Goal: Task Accomplishment & Management: Use online tool/utility

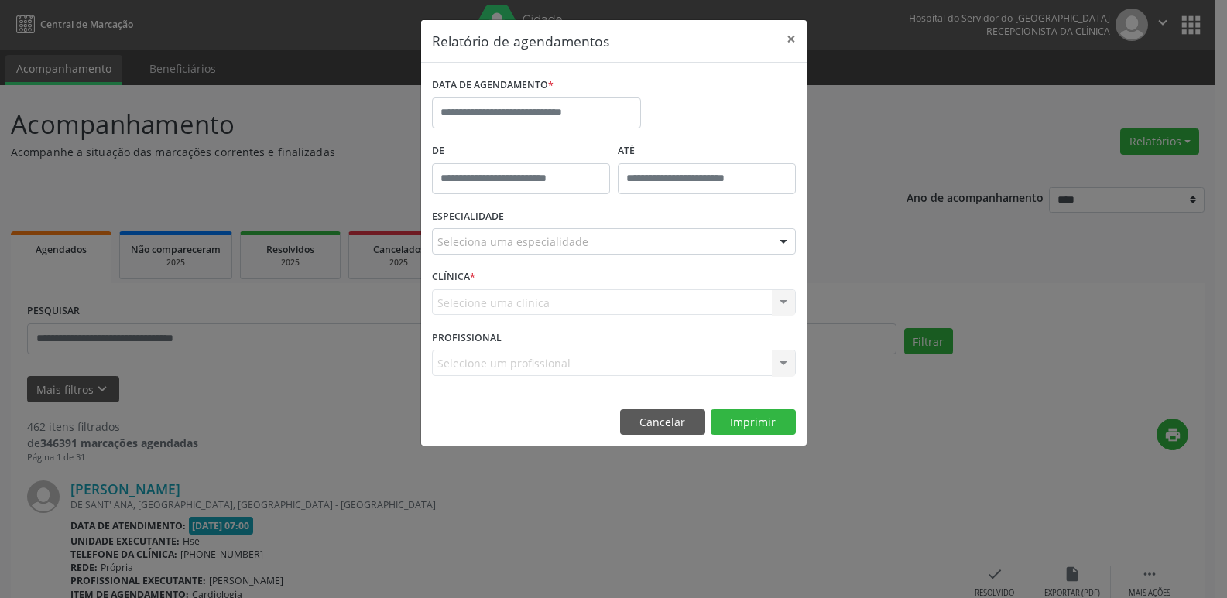
select select "*"
drag, startPoint x: 0, startPoint y: 0, endPoint x: 591, endPoint y: 115, distance: 602.4
click at [591, 115] on input "text" at bounding box center [536, 113] width 209 height 31
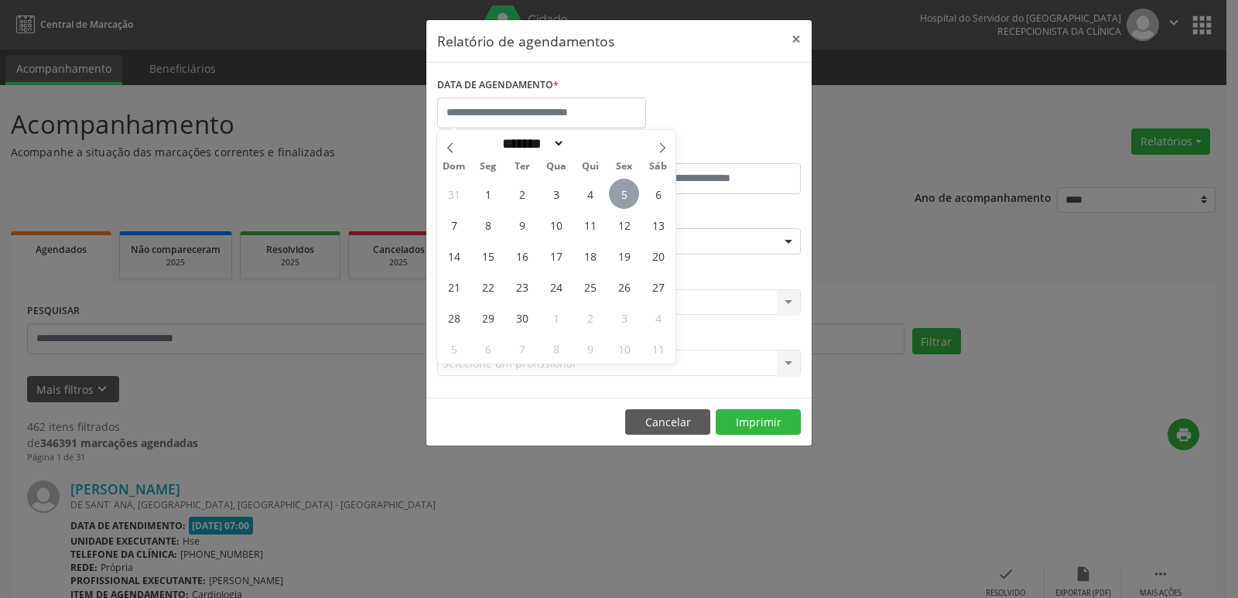
click at [621, 197] on span "5" at bounding box center [624, 194] width 30 height 30
type input "**********"
click at [621, 197] on span "5" at bounding box center [624, 194] width 30 height 30
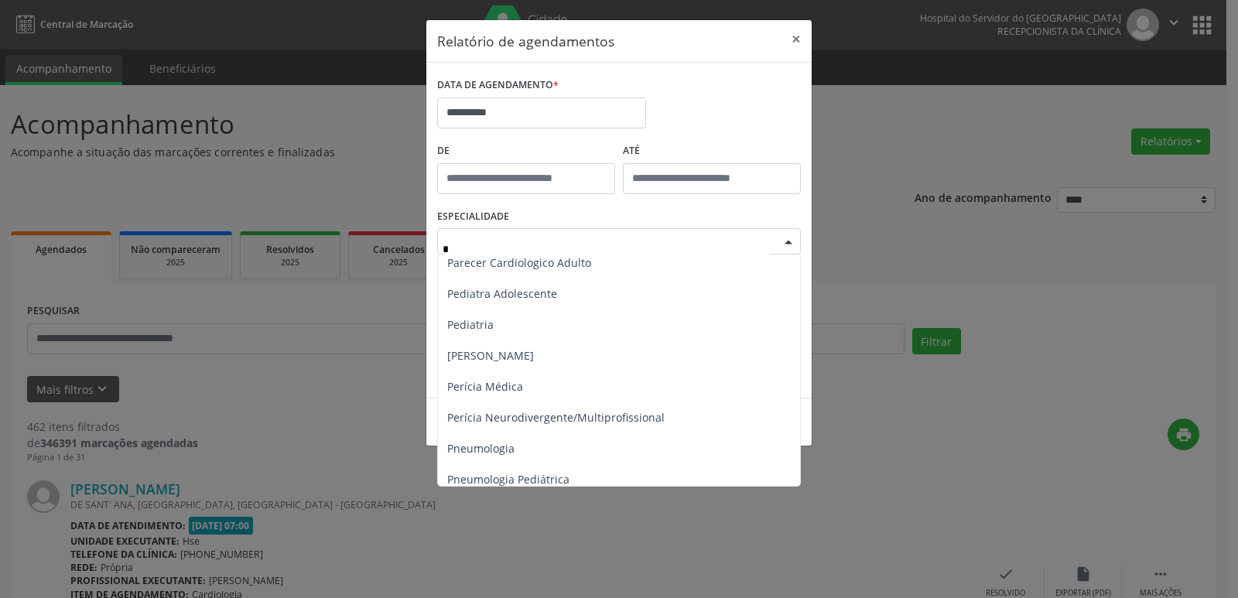
scroll to position [851, 0]
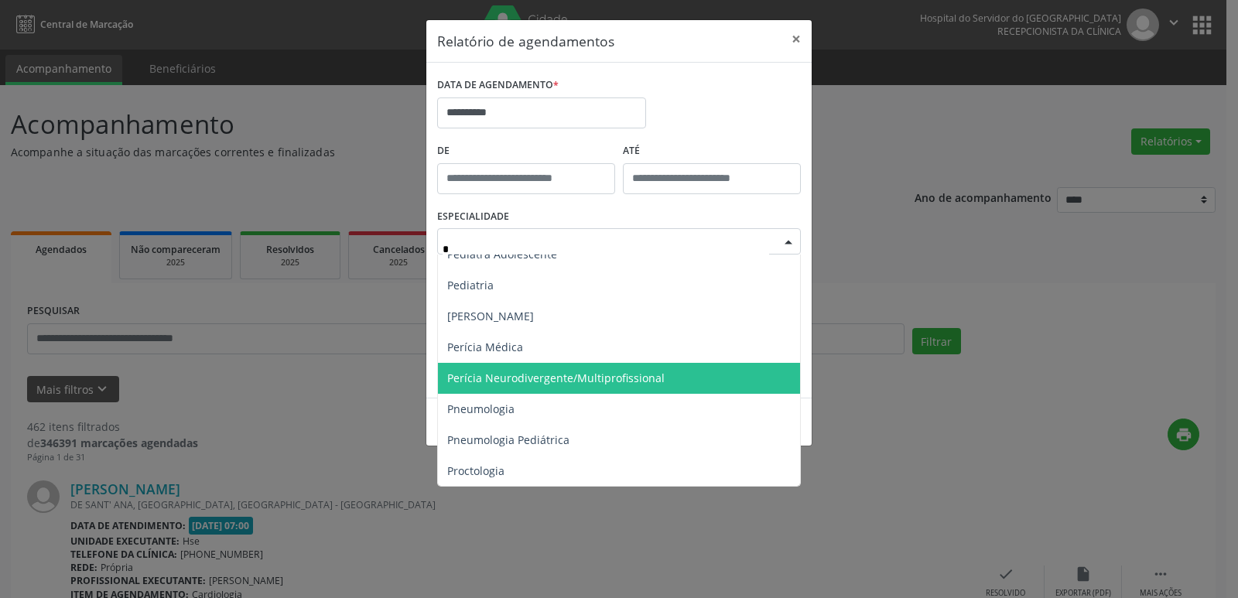
click at [528, 367] on span "Perícia Neurodivergente/Multiprofissional" at bounding box center [620, 378] width 365 height 31
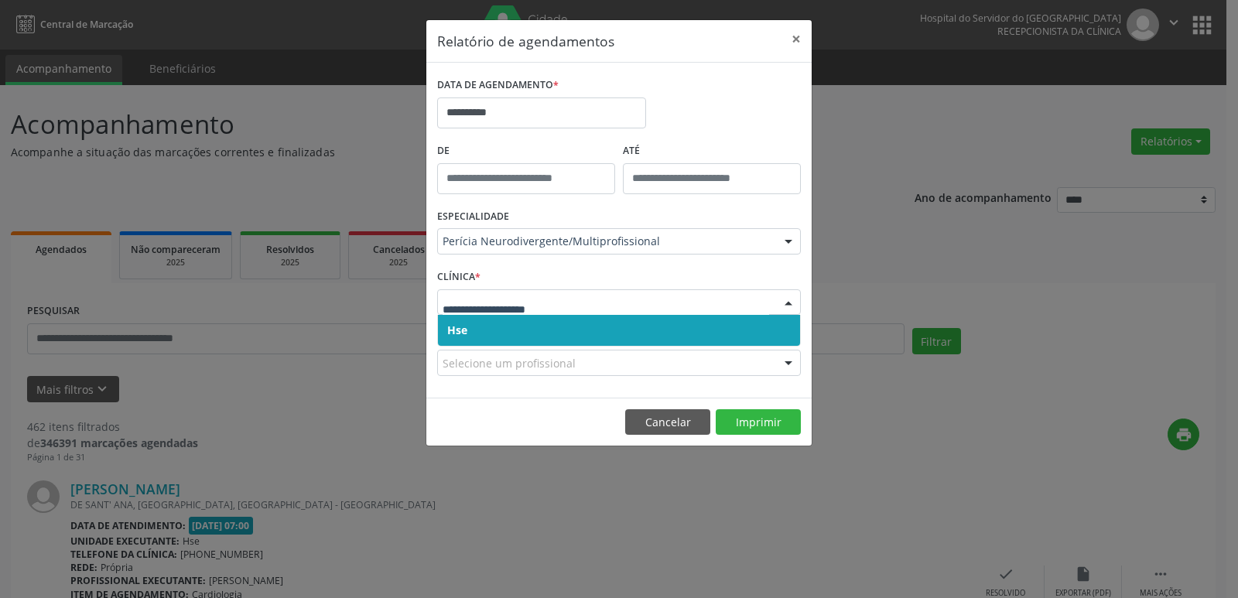
click at [471, 325] on span "Hse" at bounding box center [619, 330] width 362 height 31
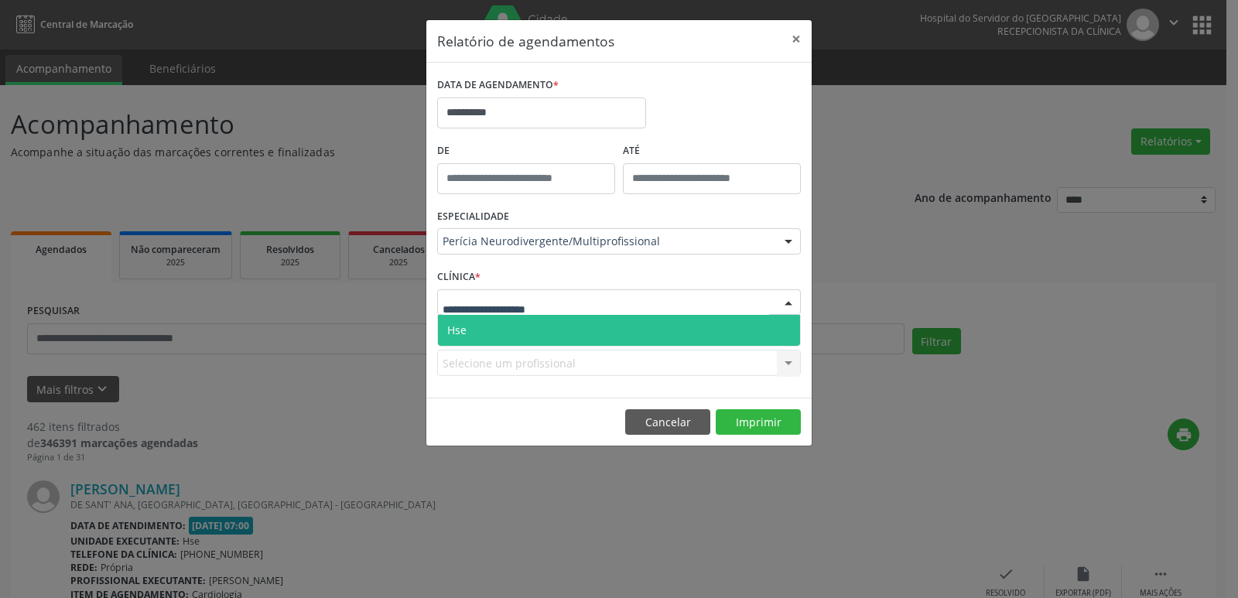
click at [467, 312] on input "text" at bounding box center [606, 310] width 327 height 31
click at [467, 323] on span "Hse" at bounding box center [619, 330] width 362 height 31
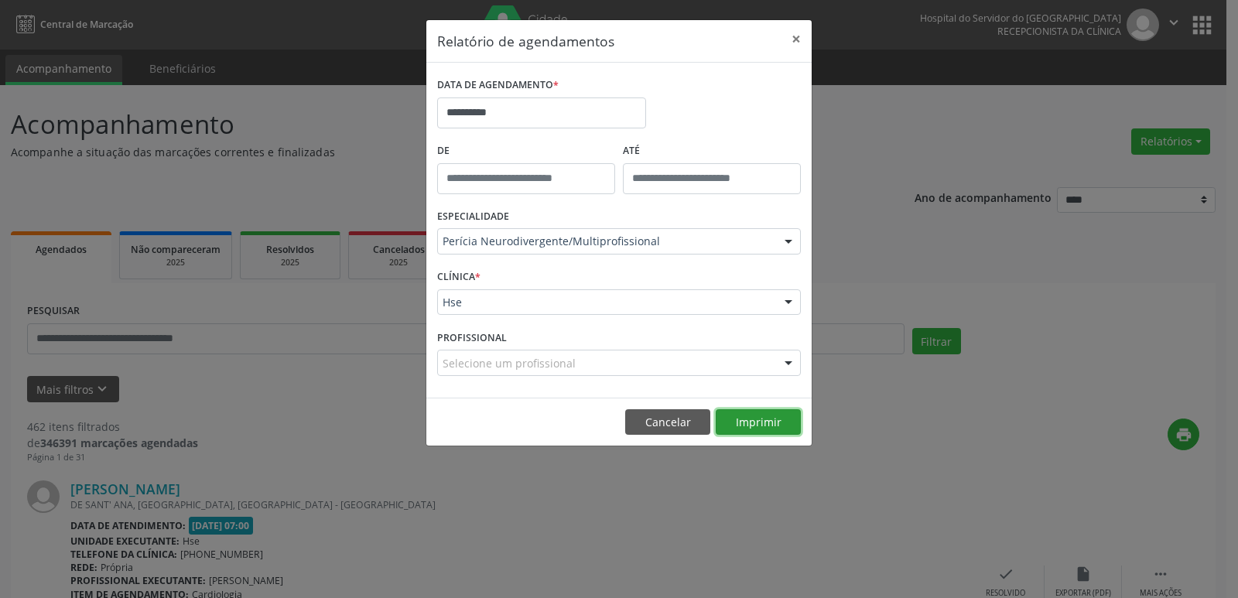
click at [747, 418] on button "Imprimir" at bounding box center [758, 422] width 85 height 26
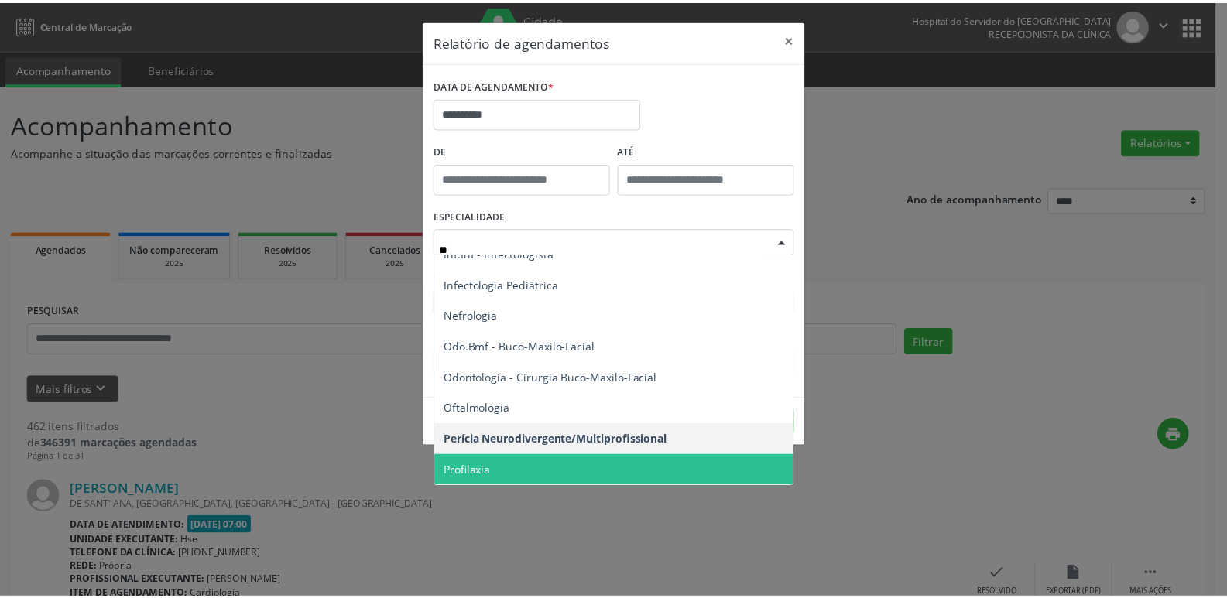
scroll to position [0, 0]
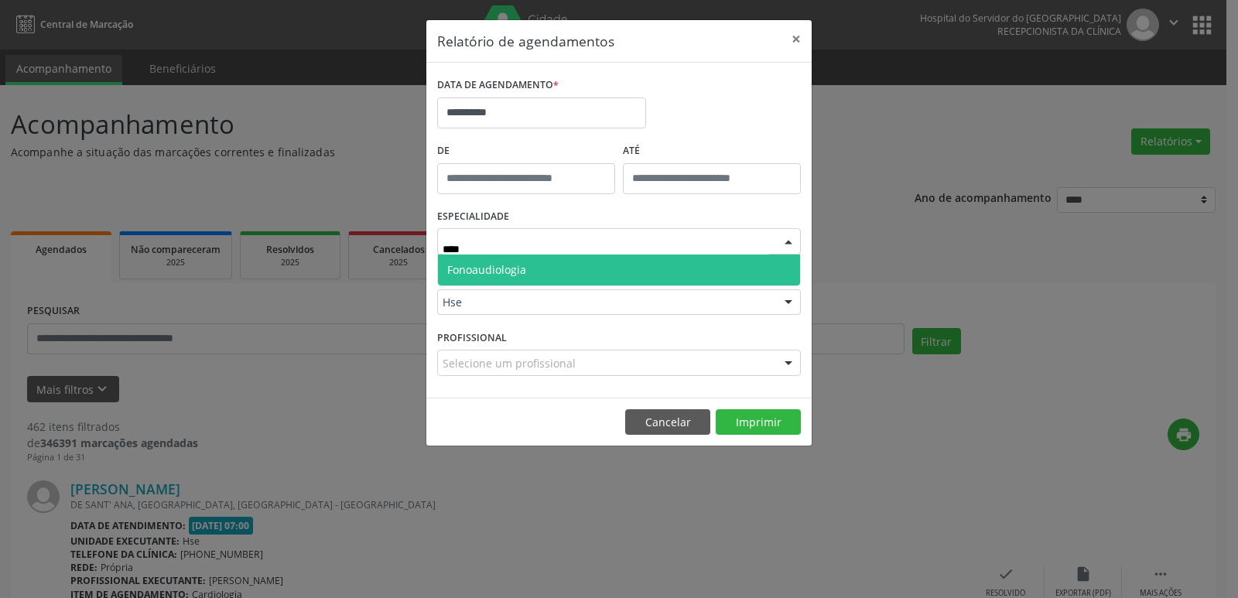
click at [556, 266] on span "Fonoaudiologia" at bounding box center [619, 270] width 362 height 31
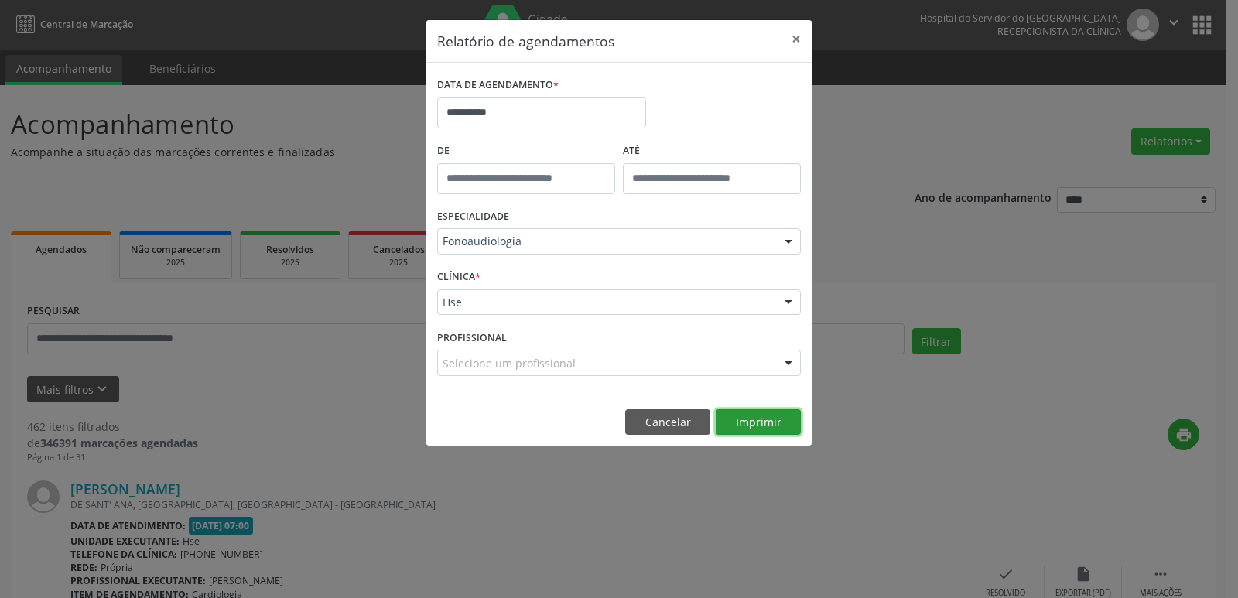
click at [775, 423] on button "Imprimir" at bounding box center [758, 422] width 85 height 26
click at [553, 232] on div "Fonoaudiologia" at bounding box center [619, 241] width 364 height 26
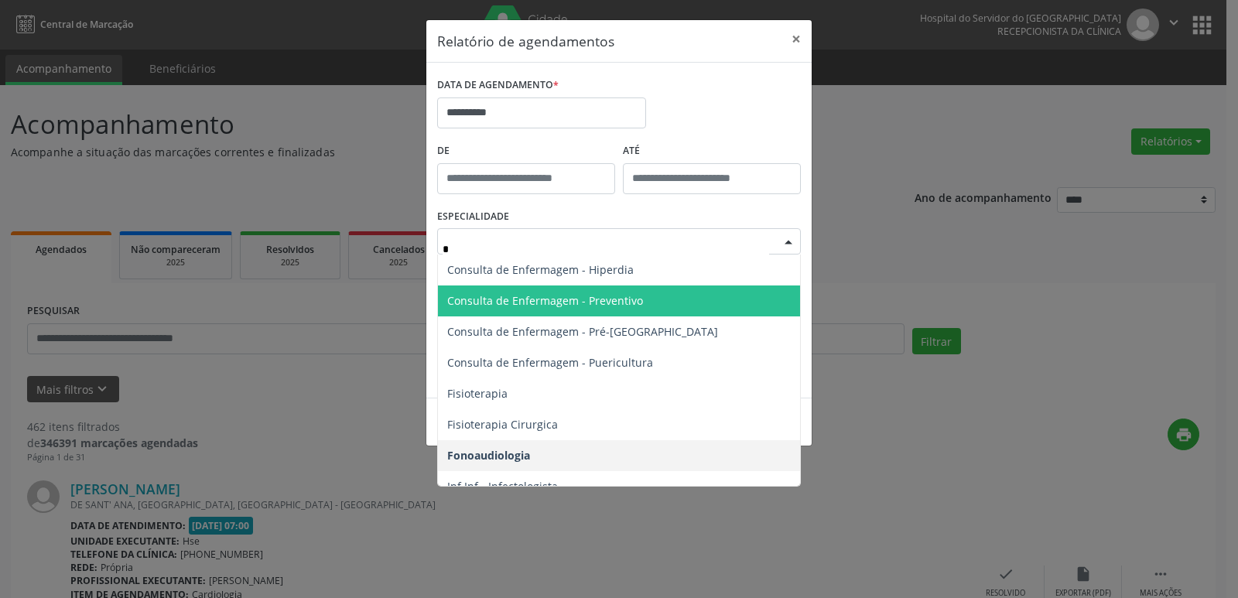
type input "**"
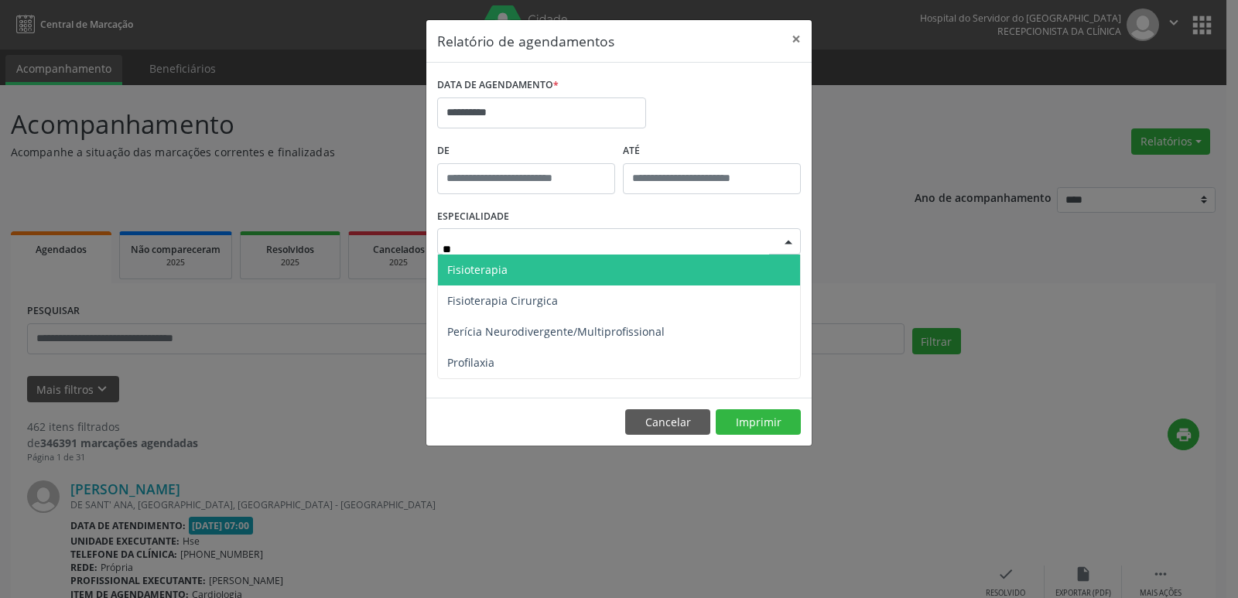
click at [468, 267] on span "Fisioterapia" at bounding box center [477, 269] width 60 height 15
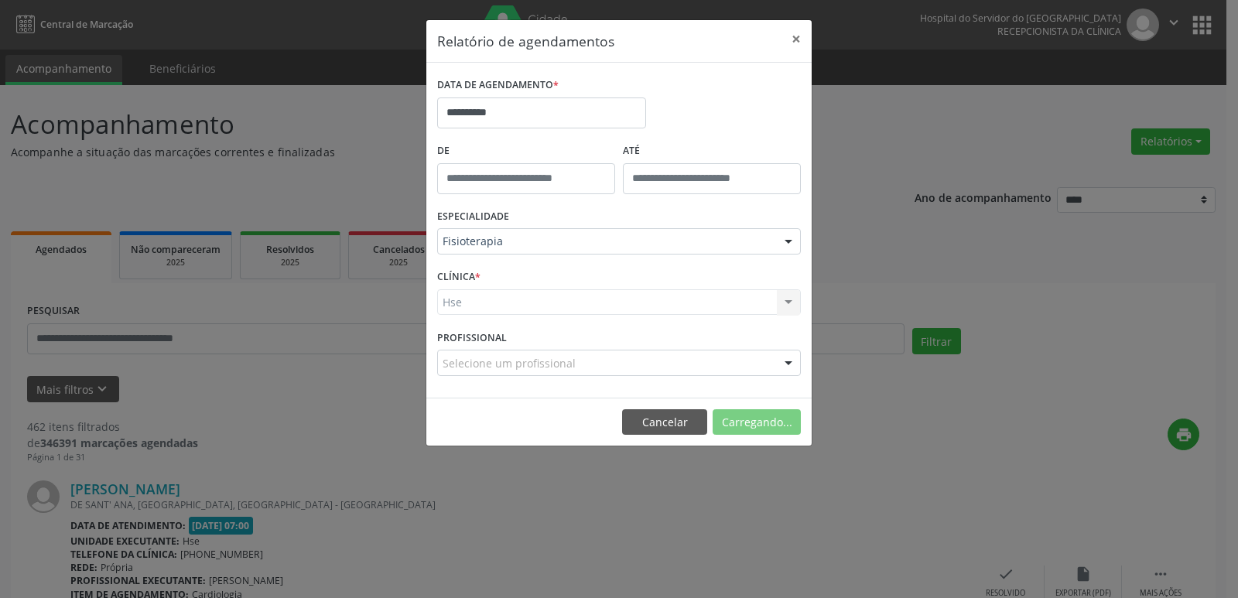
click at [455, 303] on div "Hse Hse Nenhum resultado encontrado para: " " Não há nenhuma opção para ser exi…" at bounding box center [619, 302] width 364 height 26
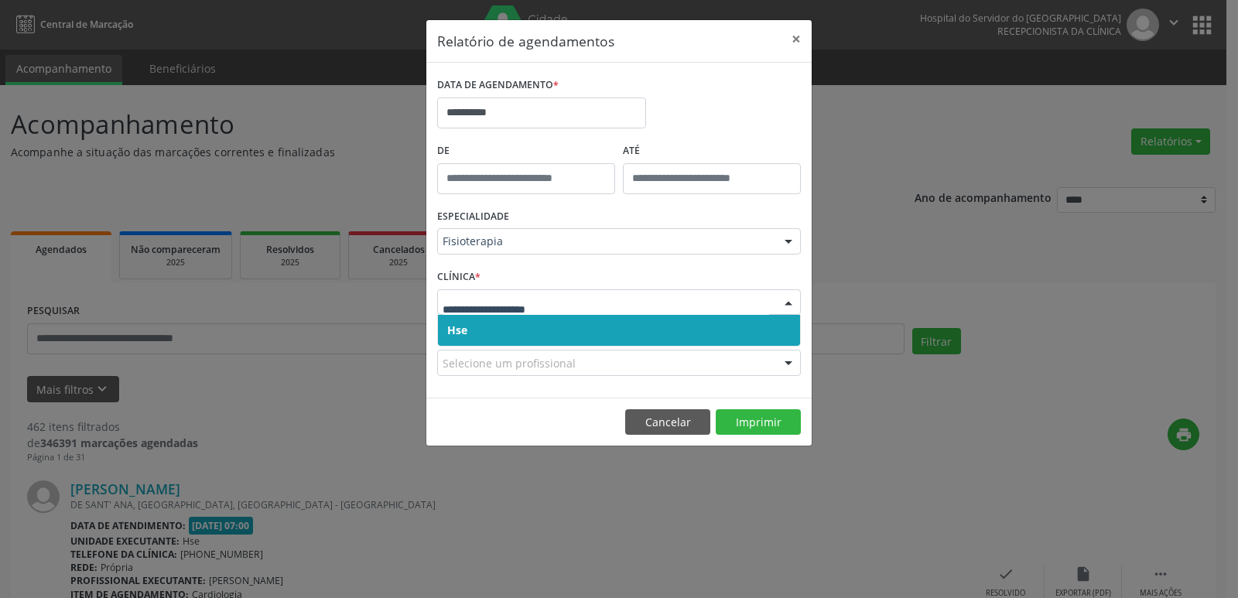
click at [465, 334] on span "Hse" at bounding box center [457, 330] width 20 height 15
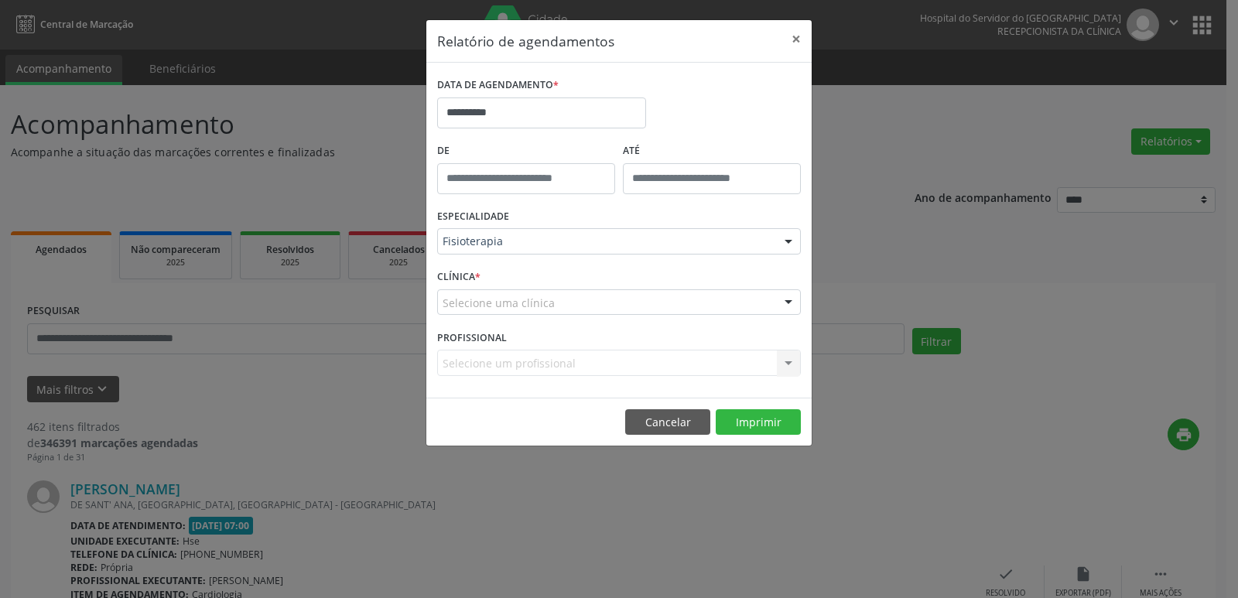
click at [481, 311] on div "Selecione uma clínica" at bounding box center [619, 302] width 364 height 26
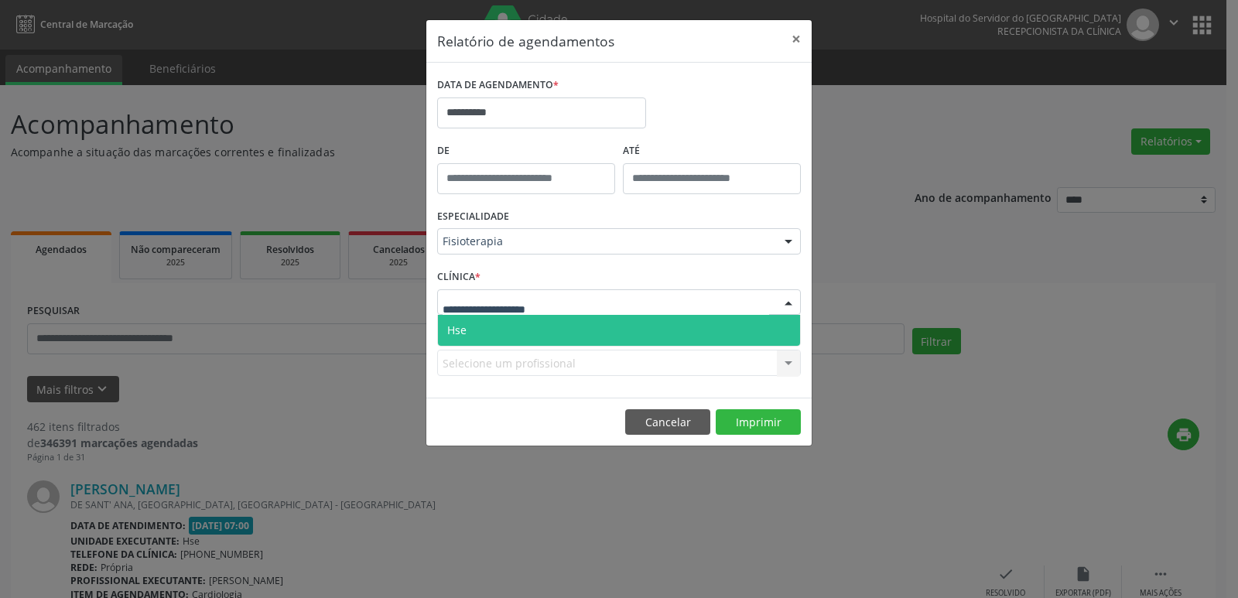
click at [476, 324] on span "Hse" at bounding box center [619, 330] width 362 height 31
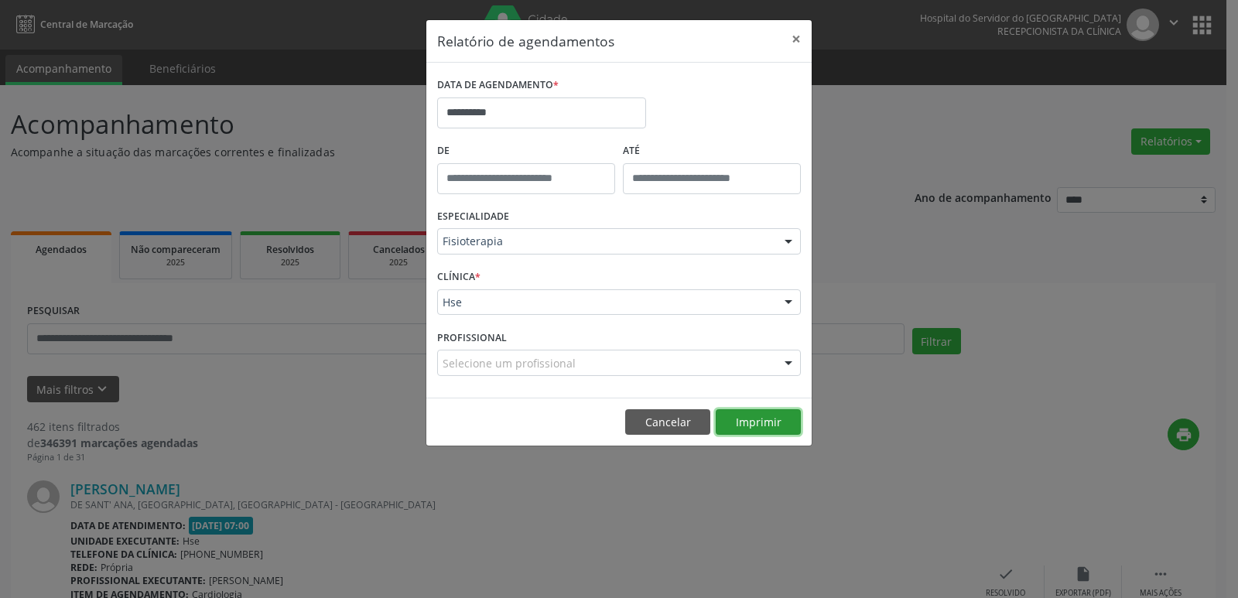
click at [739, 426] on button "Imprimir" at bounding box center [758, 422] width 85 height 26
click at [796, 39] on button "×" at bounding box center [796, 39] width 31 height 38
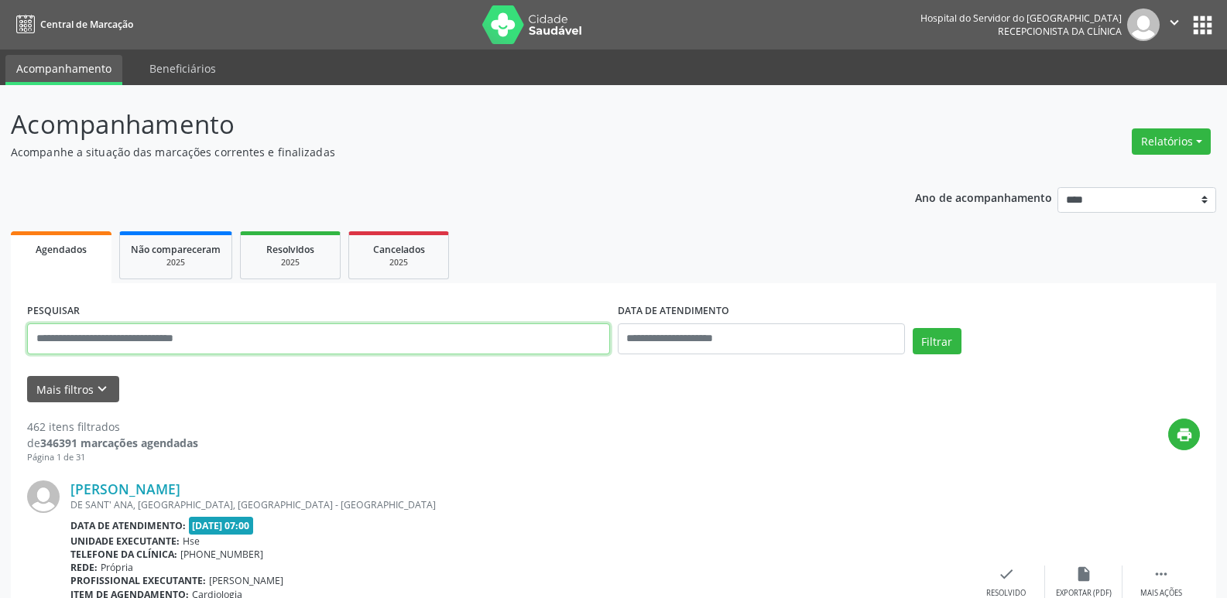
click at [216, 338] on input "text" at bounding box center [318, 339] width 583 height 31
paste input "**********"
type input "**********"
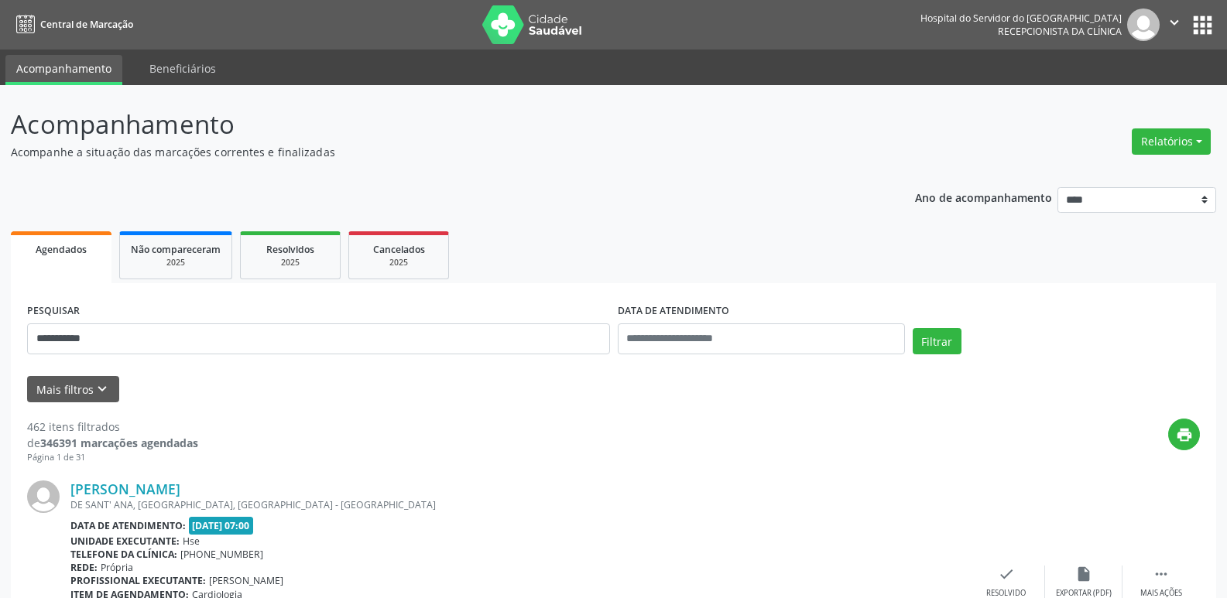
click at [928, 326] on div "**********" at bounding box center [613, 333] width 1180 height 66
click at [923, 344] on button "Filtrar" at bounding box center [936, 341] width 49 height 26
